Goal: Task Accomplishment & Management: Complete application form

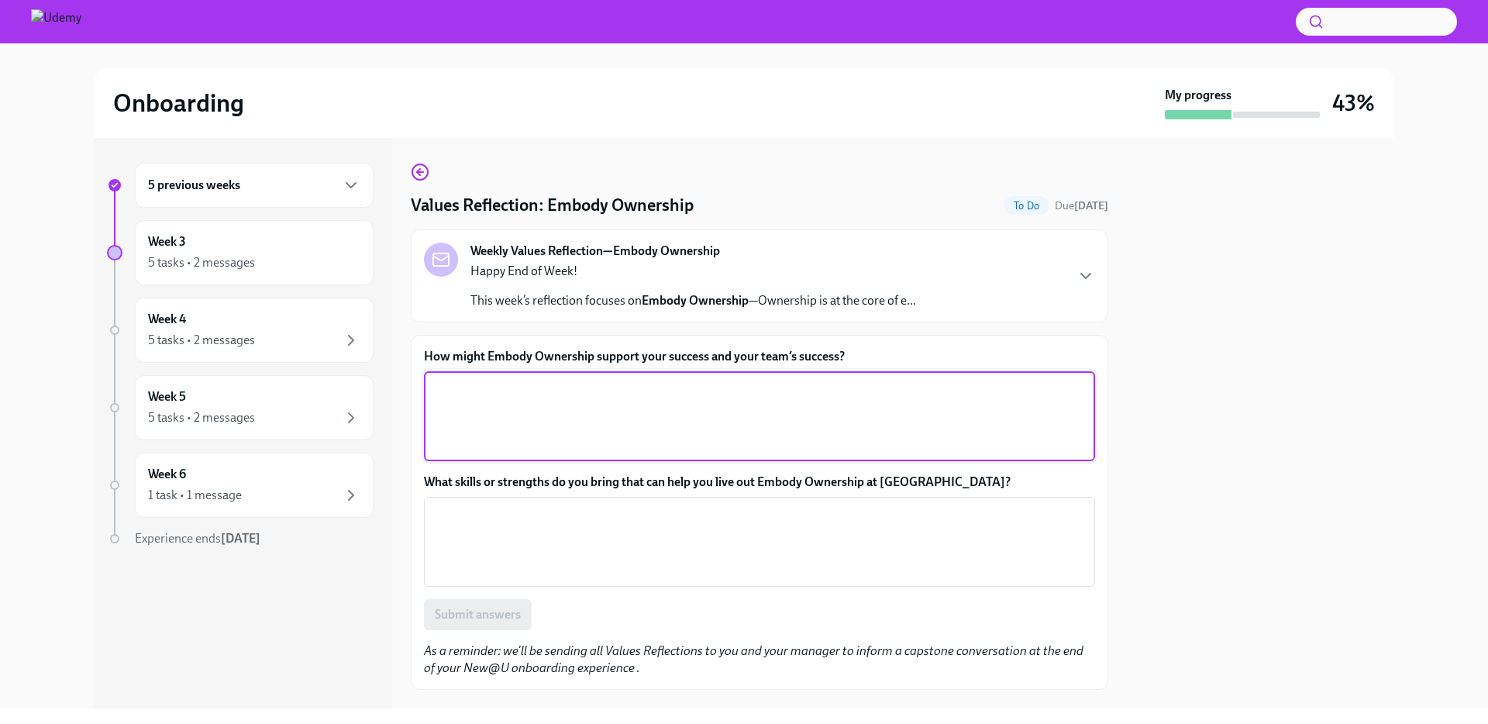
click at [523, 388] on textarea "How might Embody Ownership support your success and your team’s success?" at bounding box center [759, 416] width 653 height 74
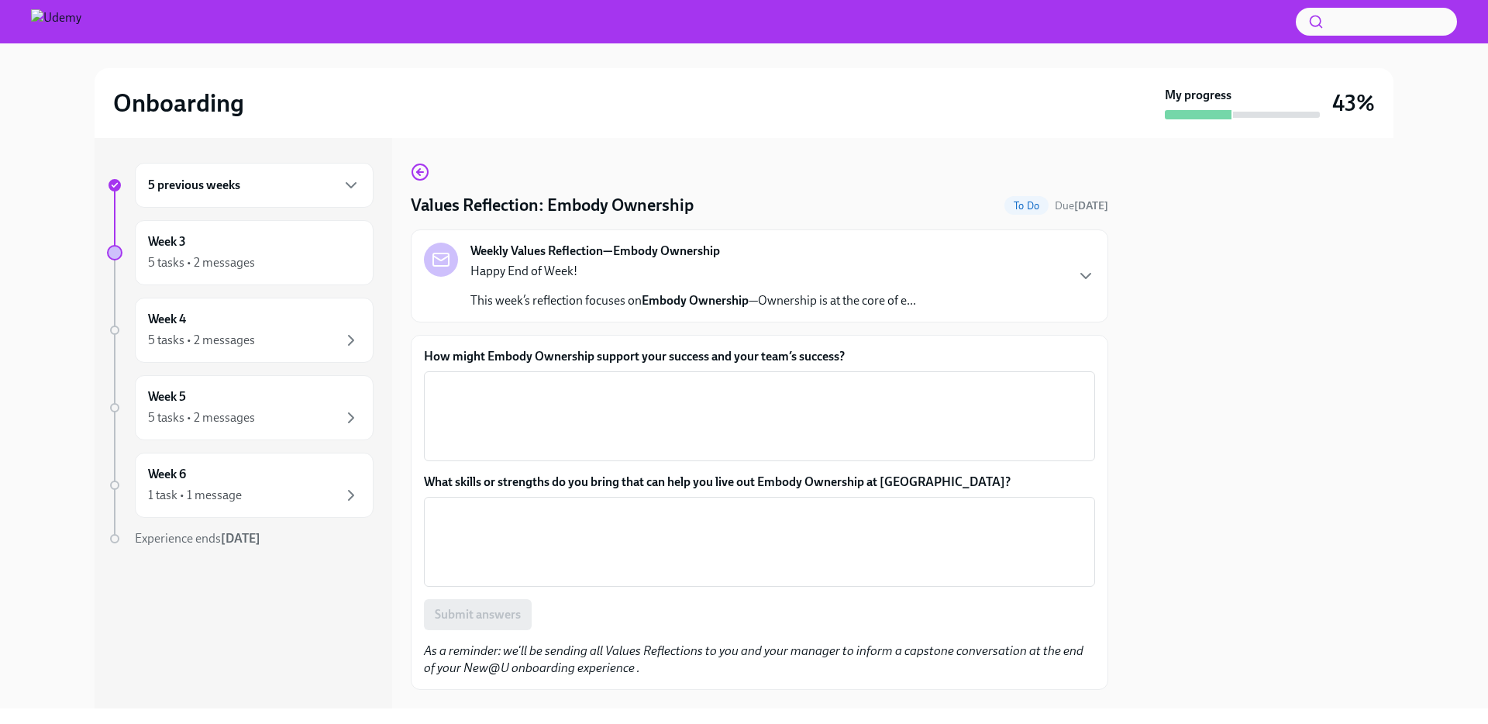
click at [1083, 282] on icon "button" at bounding box center [1086, 276] width 19 height 19
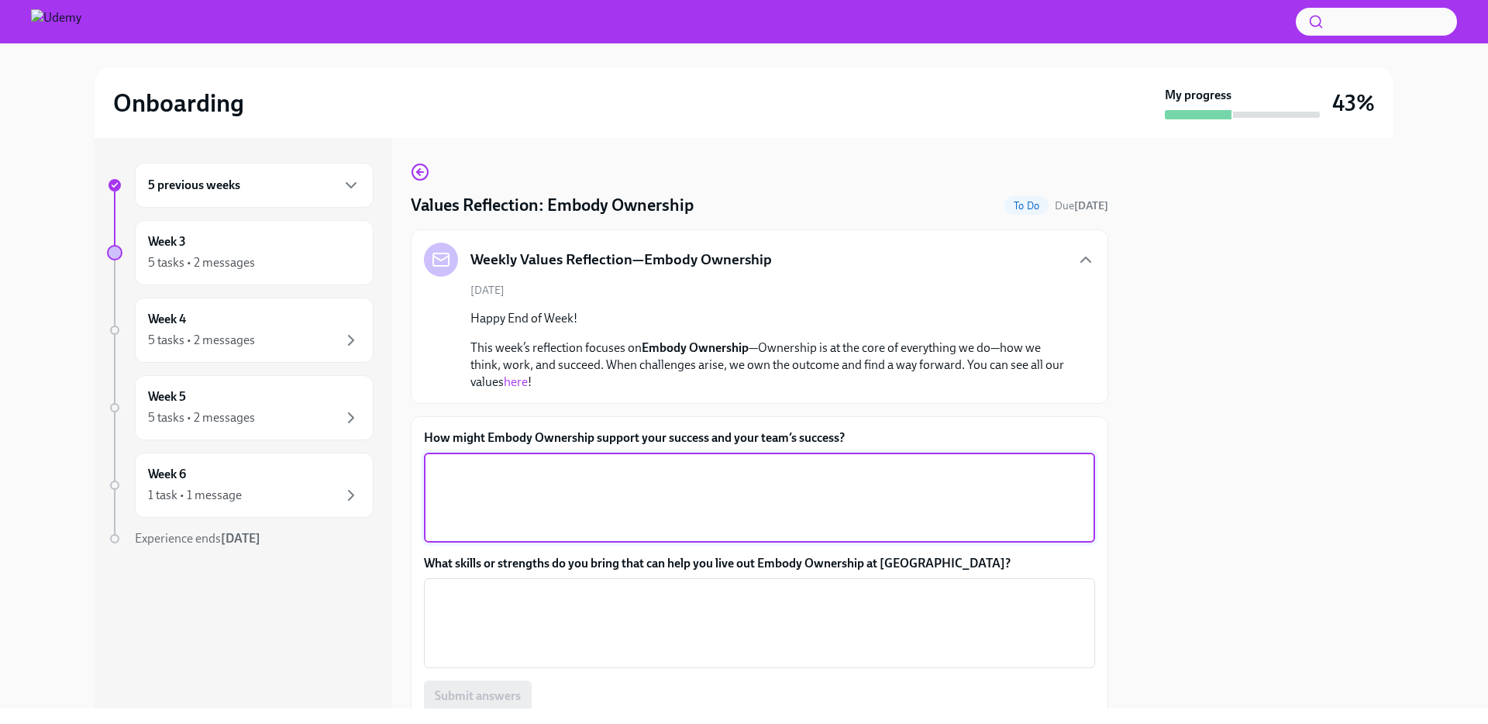
click at [530, 478] on textarea "How might Embody Ownership support your success and your team’s success?" at bounding box center [759, 497] width 653 height 74
click at [514, 384] on link "here" at bounding box center [516, 381] width 24 height 15
click at [496, 481] on textarea "How might Embody Ownership support your success and your team’s success?" at bounding box center [759, 497] width 653 height 74
click at [483, 469] on textarea "How might Embody Ownership support your success and your team’s success?" at bounding box center [759, 497] width 653 height 74
click at [447, 467] on textarea "Taking charge and accountability for your own workload and the" at bounding box center [759, 497] width 653 height 74
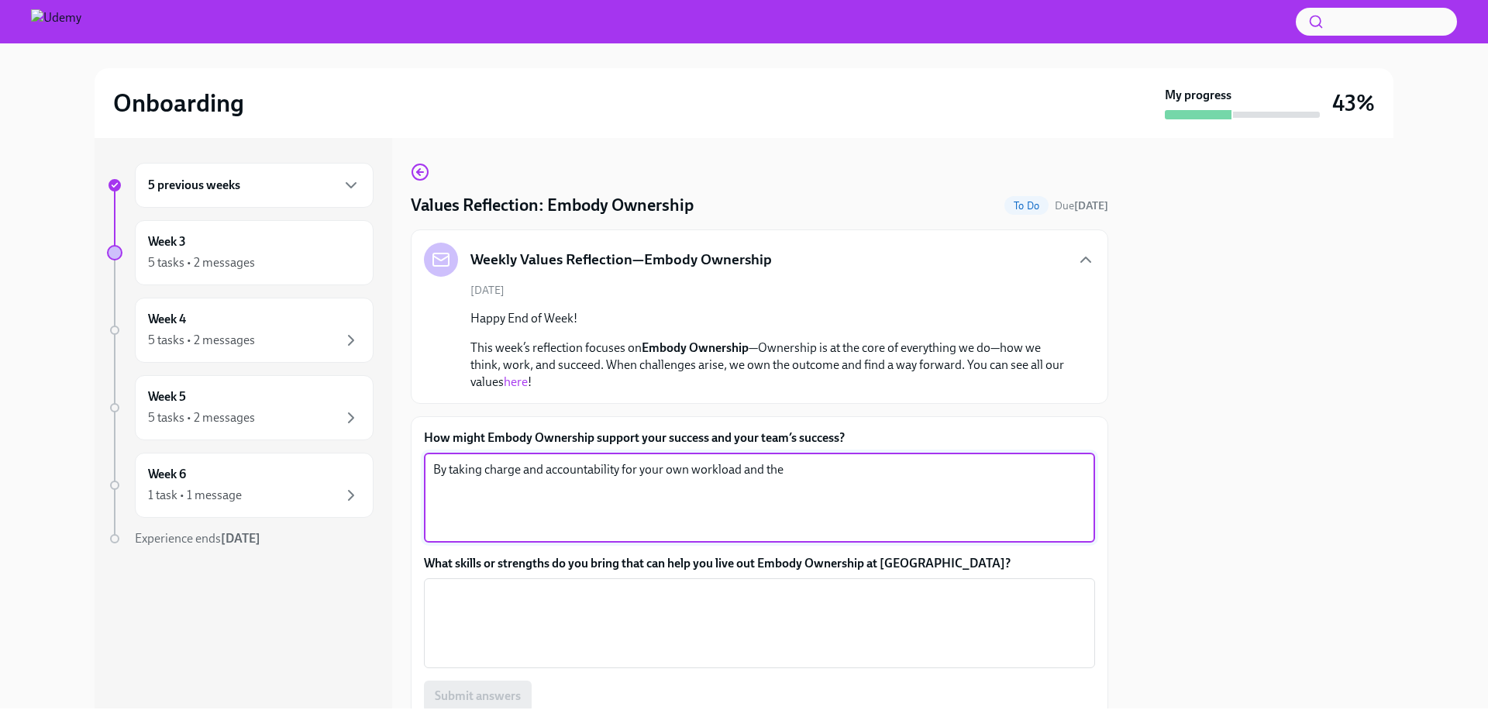
drag, startPoint x: 533, startPoint y: 471, endPoint x: 484, endPoint y: 469, distance: 49.6
click at [484, 469] on textarea "By taking charge and accountability for your own workload and the" at bounding box center [759, 497] width 653 height 74
drag, startPoint x: 626, startPoint y: 473, endPoint x: 617, endPoint y: 473, distance: 9.3
click at [626, 473] on textarea "By taking accountability for your own workload and the" at bounding box center [759, 497] width 653 height 74
drag, startPoint x: 850, startPoint y: 490, endPoint x: 994, endPoint y: 495, distance: 144.3
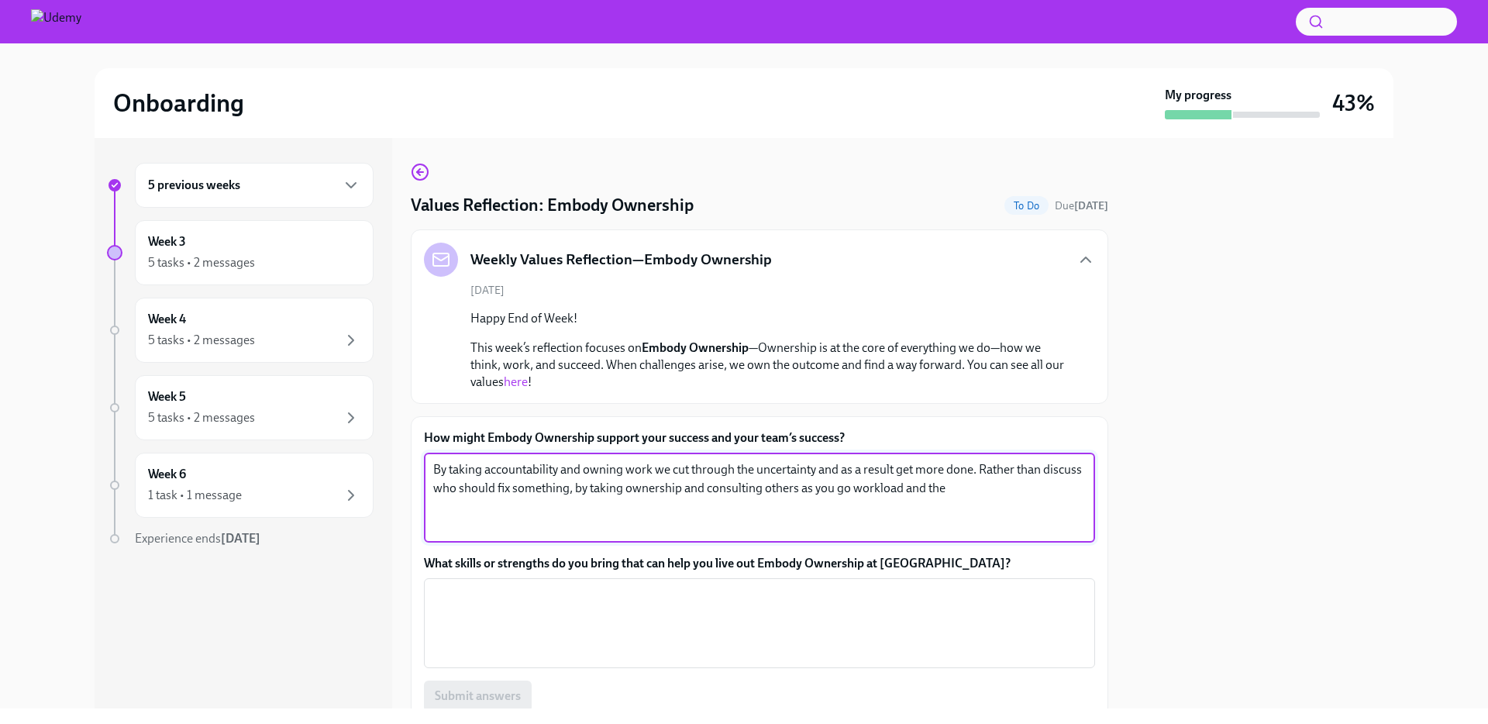
click at [986, 495] on textarea "By taking accountability and owning work we cut through the uncertainty and as …" at bounding box center [759, 497] width 653 height 74
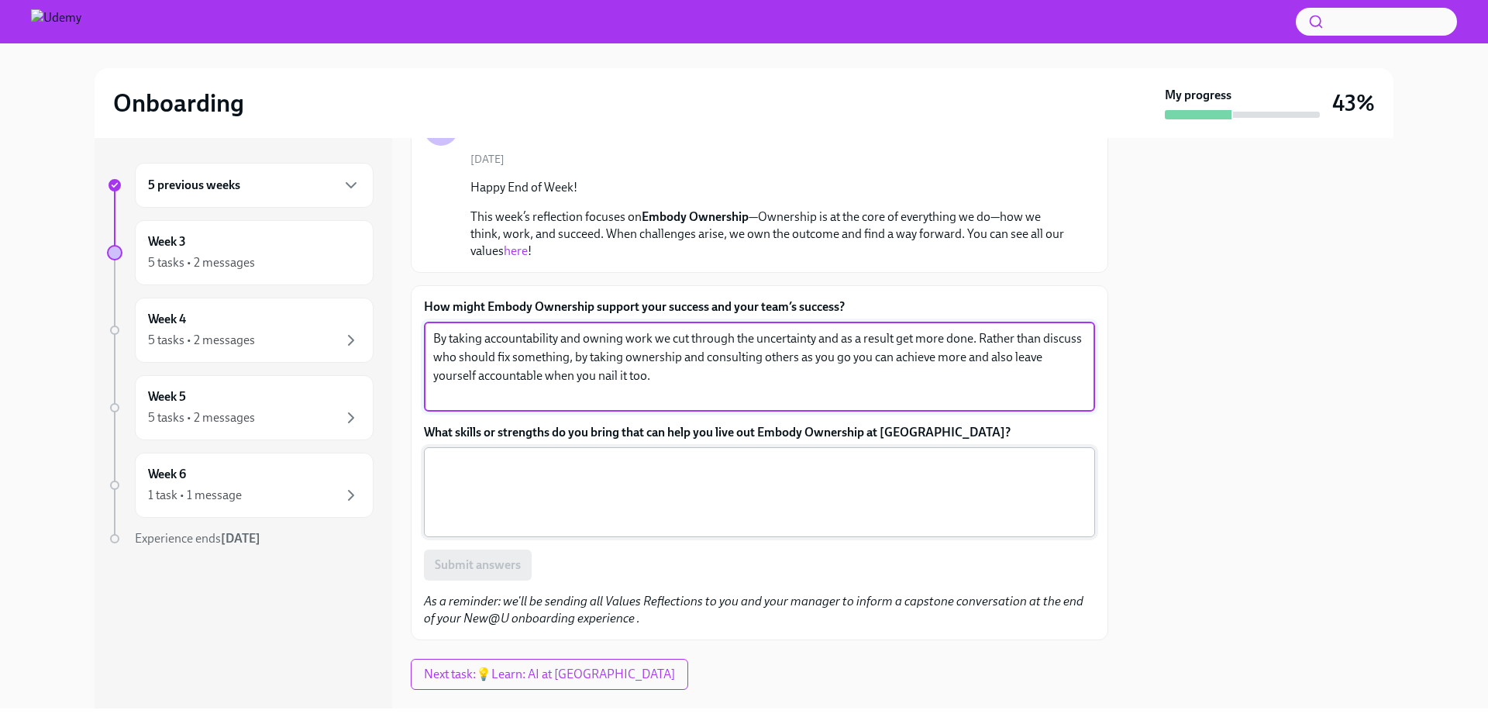
scroll to position [136, 0]
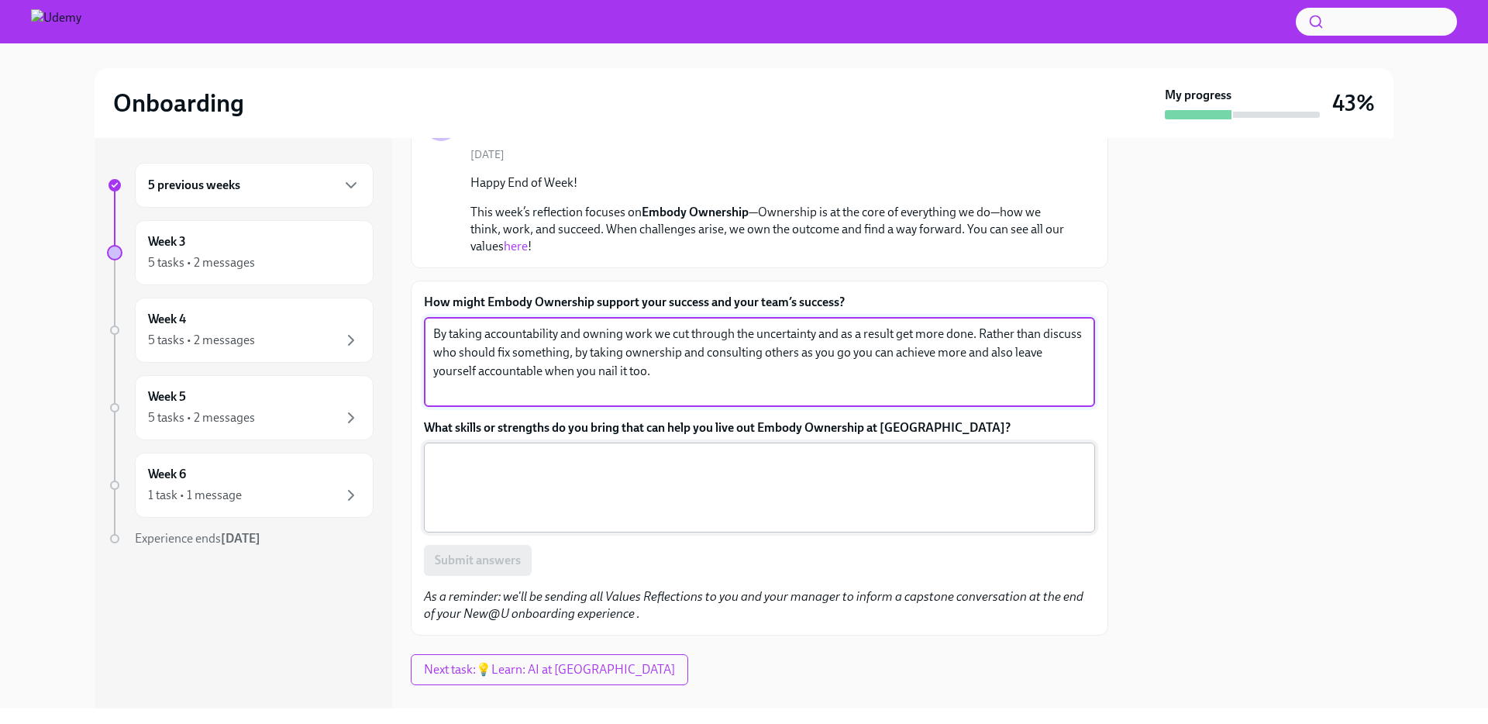
type textarea "By taking accountability and owning work we cut through the uncertainty and as …"
click at [490, 502] on textarea "What skills or strengths do you bring that can help you live out Embody Ownersh…" at bounding box center [759, 487] width 653 height 74
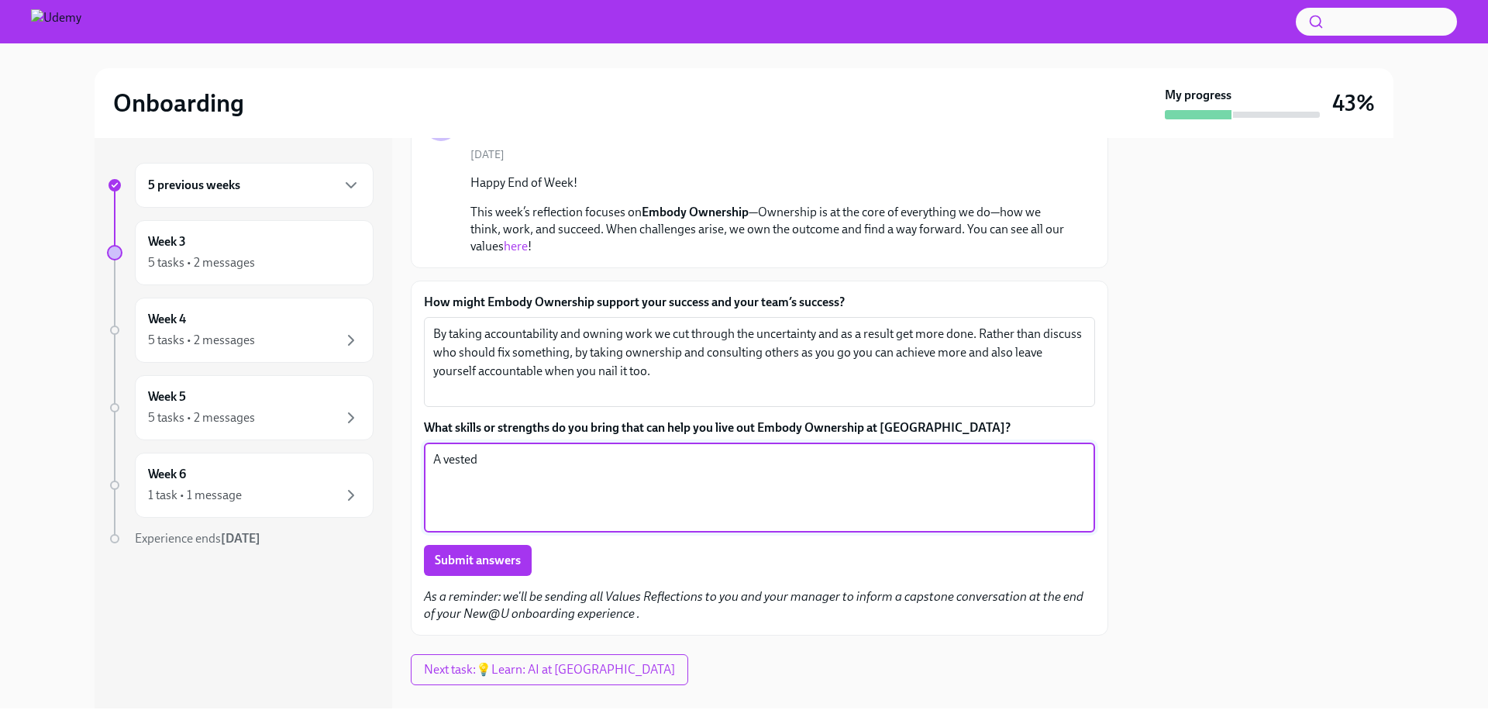
paste textarea "interest"
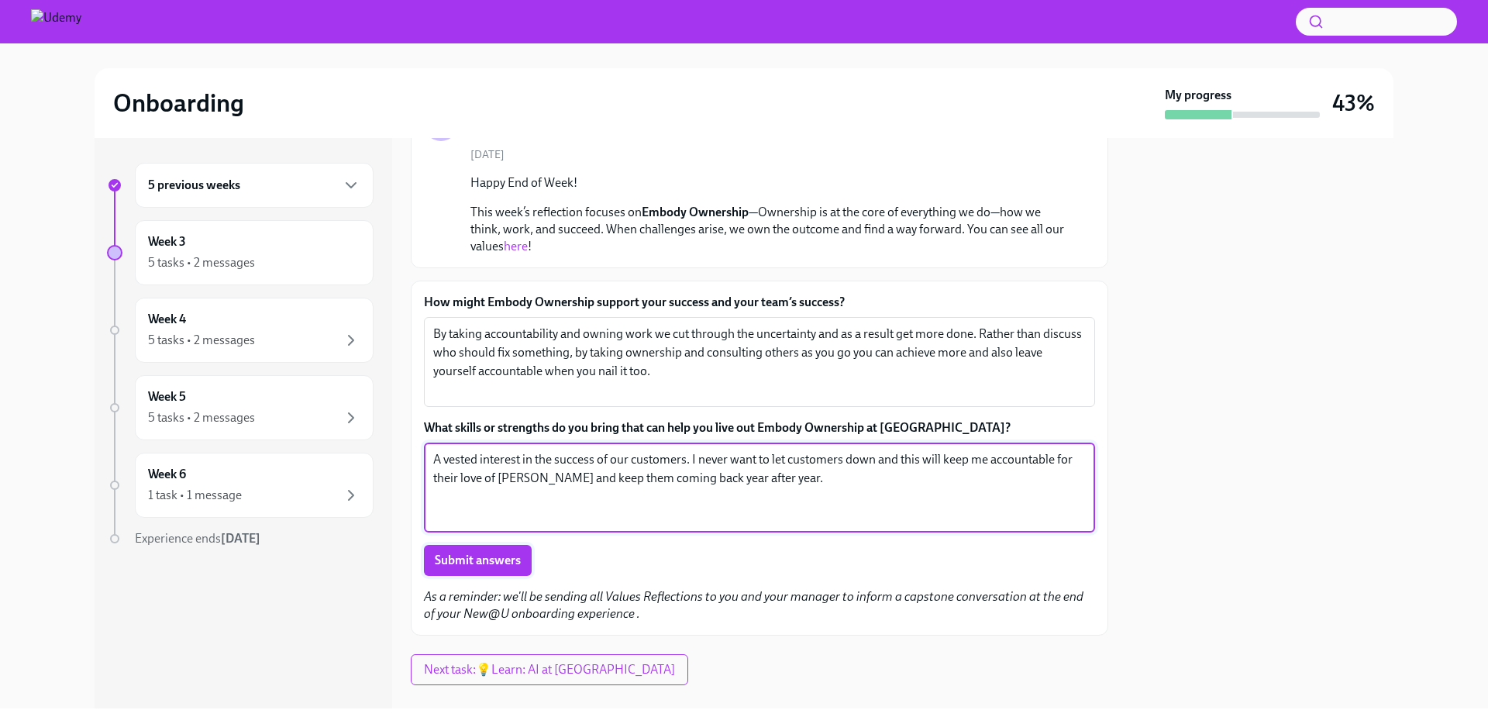
type textarea "A vested interest in the success of our customers. I never want to let customer…"
click at [483, 554] on span "Submit answers" at bounding box center [478, 561] width 86 height 16
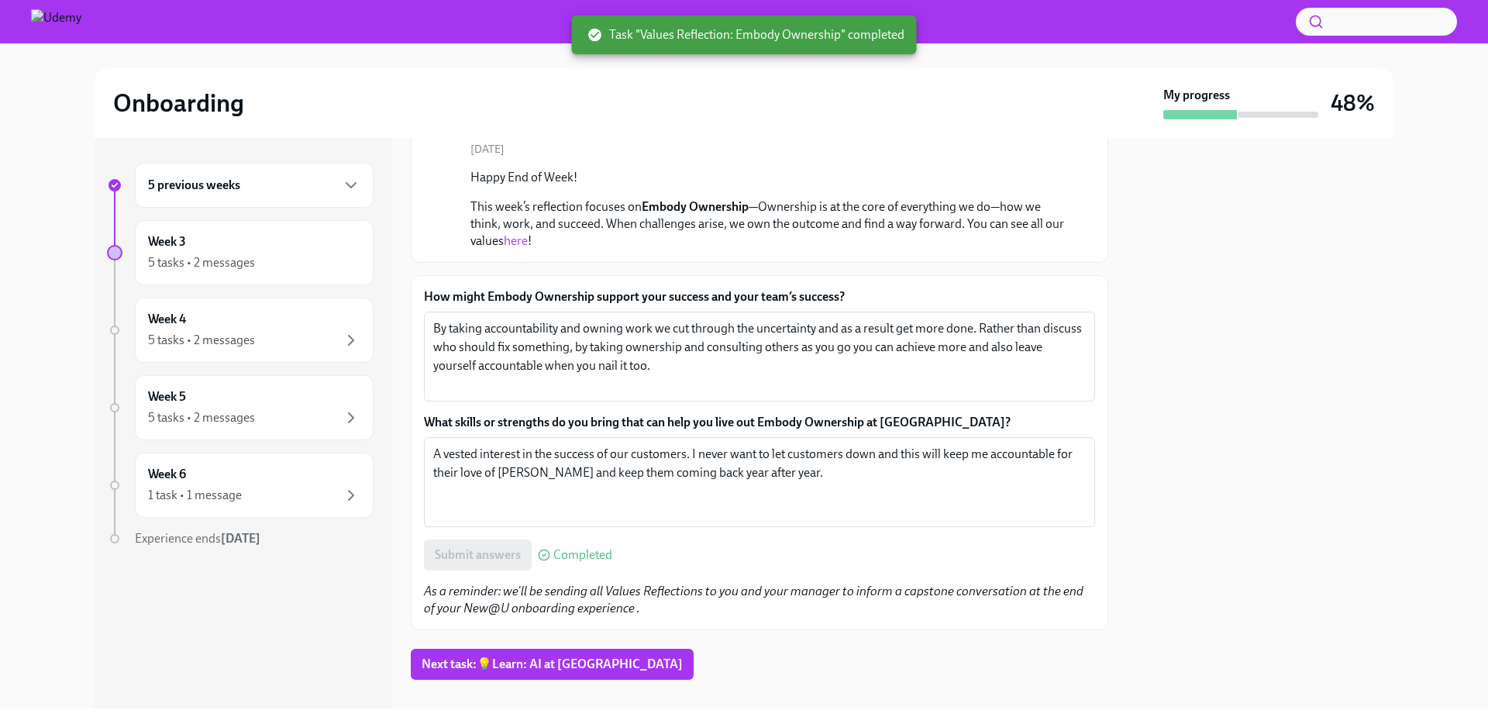
scroll to position [144, 0]
